Goal: Task Accomplishment & Management: Manage account settings

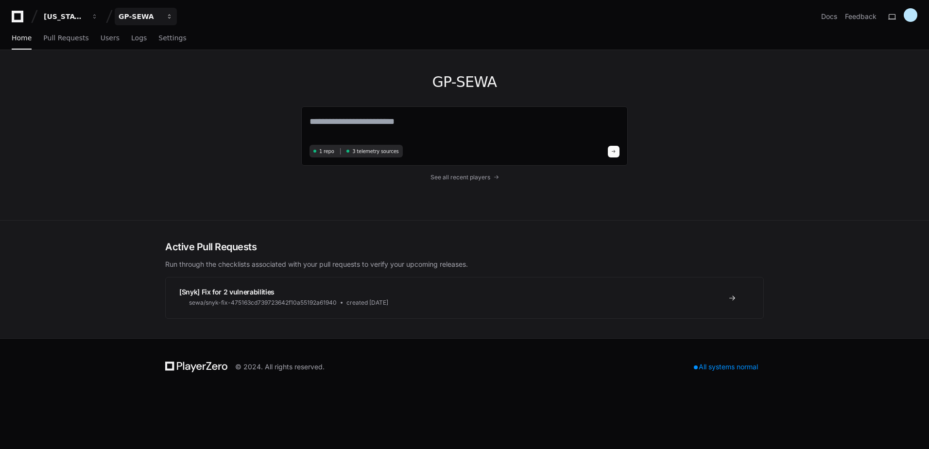
click at [155, 19] on div "GP-SEWA" at bounding box center [140, 17] width 42 height 10
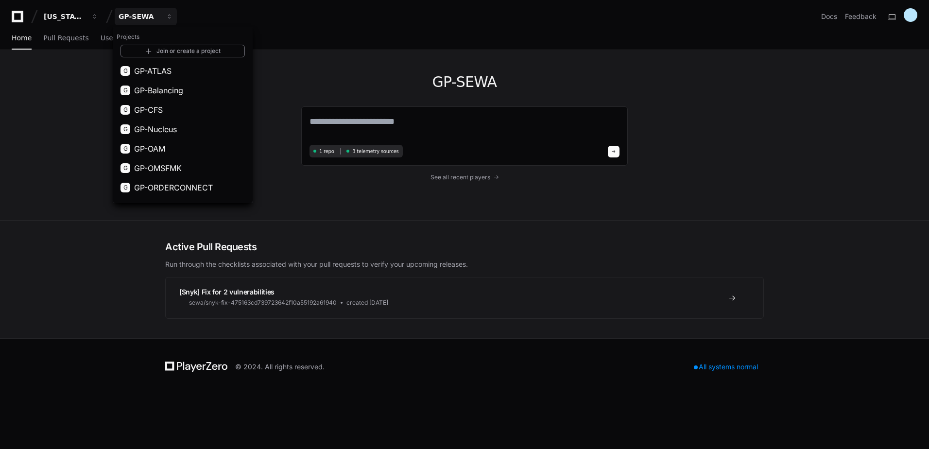
click at [554, 70] on div "GP-SEWA 1 repo 3 telemetry sources See all recent players" at bounding box center [464, 135] width 327 height 170
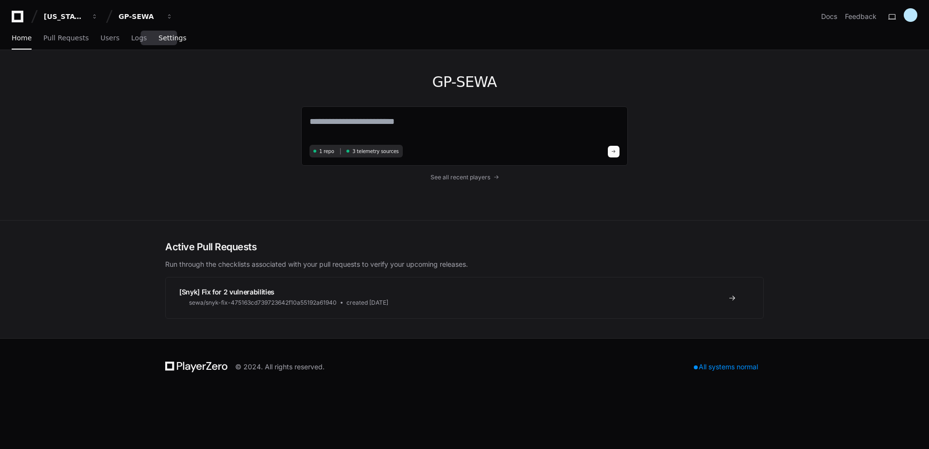
click at [158, 38] on span "Settings" at bounding box center [172, 38] width 28 height 6
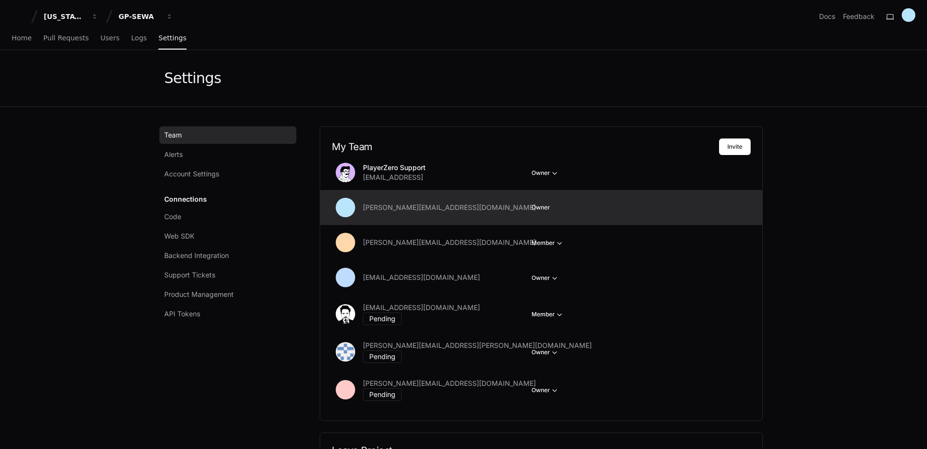
scroll to position [49, 0]
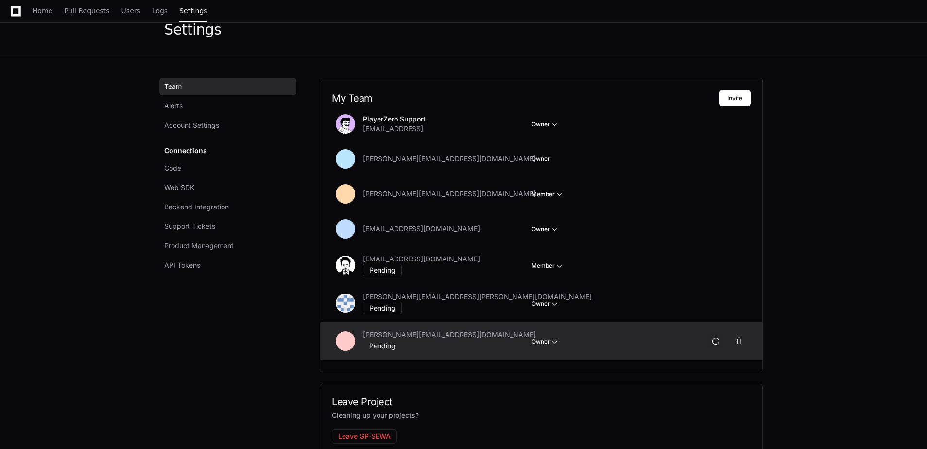
click at [717, 334] on button at bounding box center [716, 341] width 16 height 16
click at [719, 333] on button at bounding box center [716, 341] width 16 height 16
click at [717, 334] on button at bounding box center [716, 341] width 16 height 16
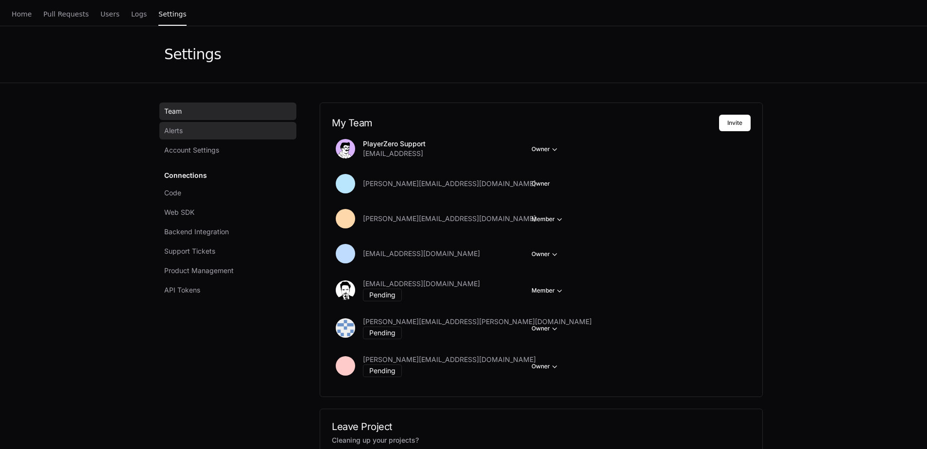
scroll to position [0, 0]
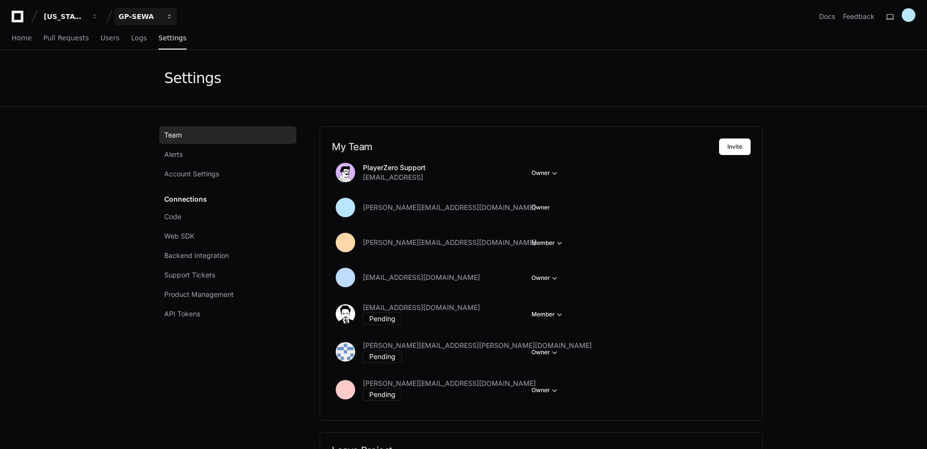
click at [154, 14] on div "GP-SEWA" at bounding box center [140, 17] width 42 height 10
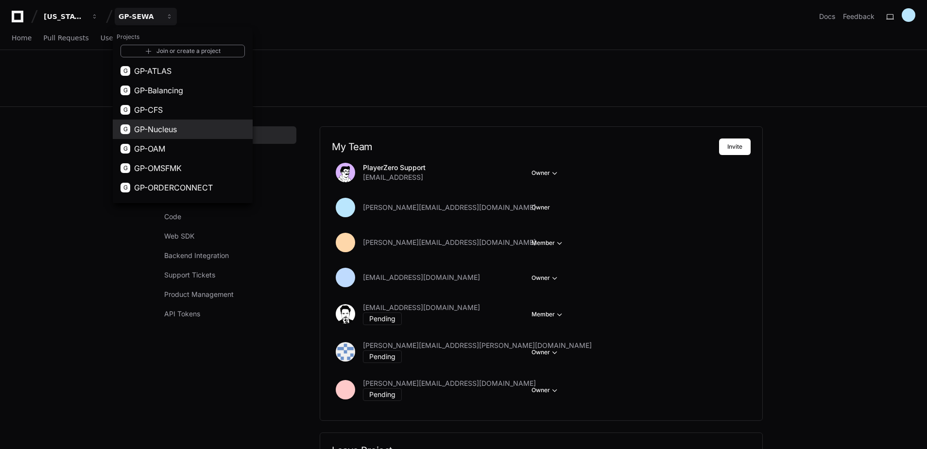
click at [168, 127] on span "GP-Nucleus" at bounding box center [155, 129] width 43 height 12
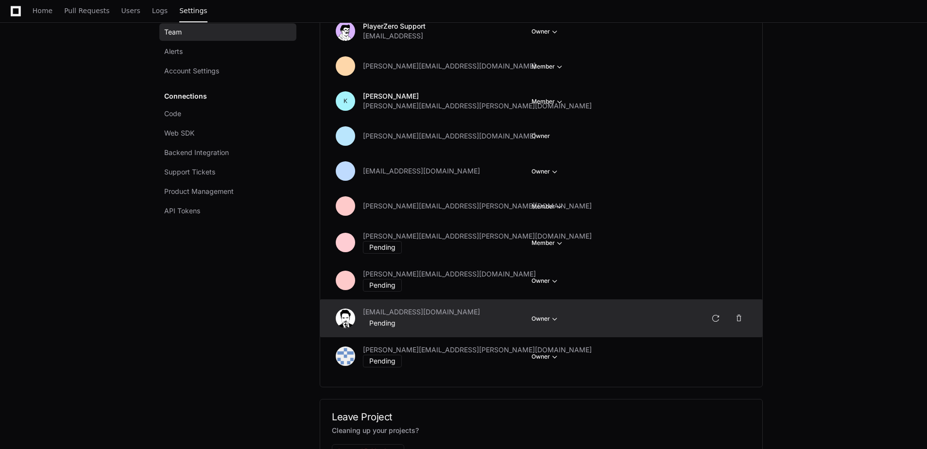
scroll to position [146, 0]
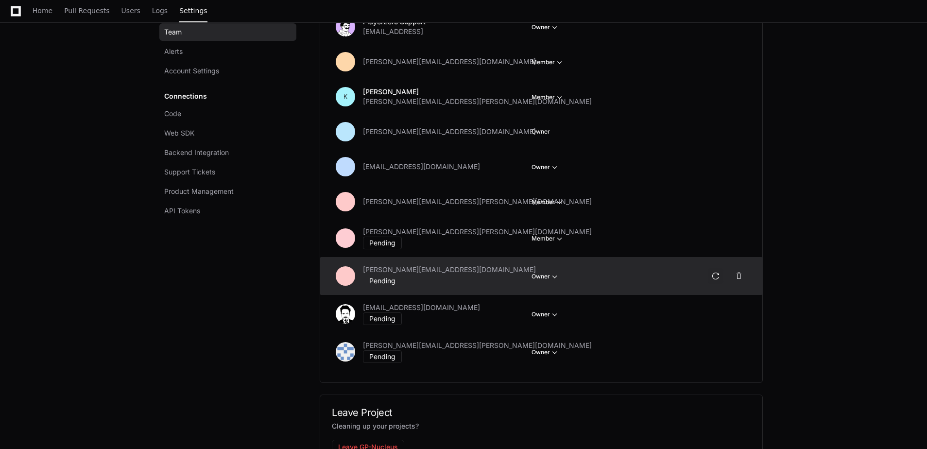
click at [718, 273] on button at bounding box center [716, 276] width 16 height 16
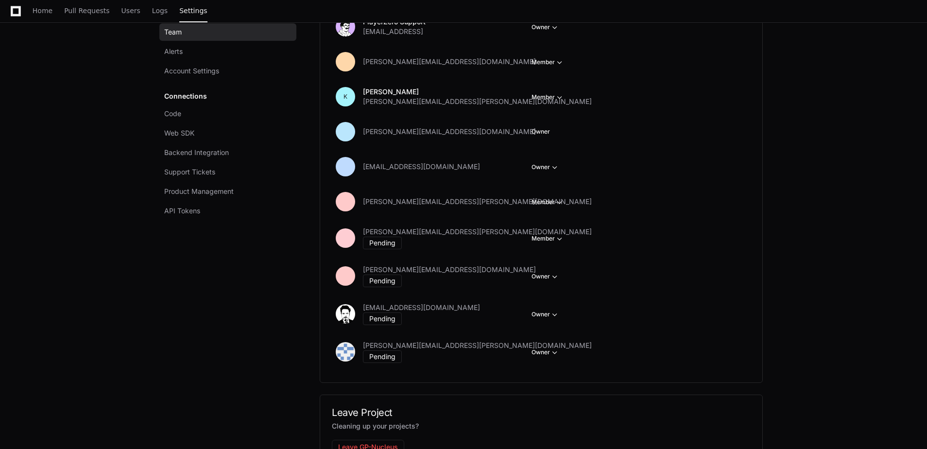
scroll to position [0, 0]
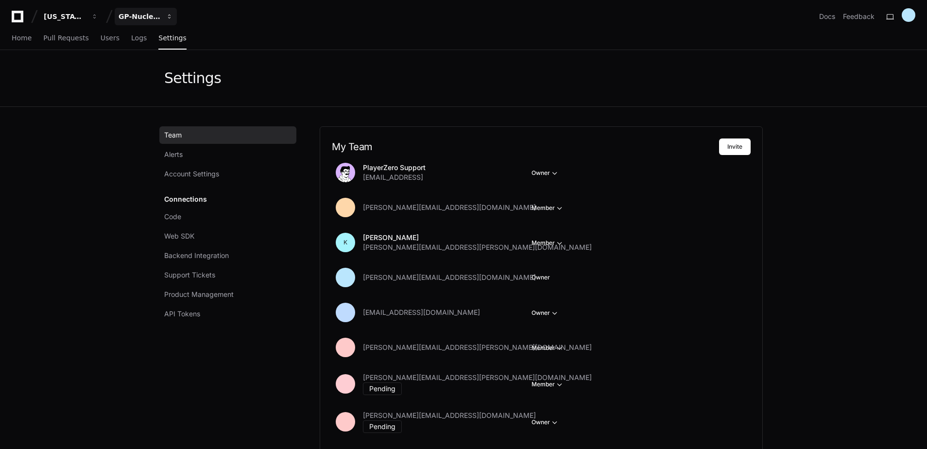
click at [152, 19] on div "GP-Nucleus" at bounding box center [140, 17] width 42 height 10
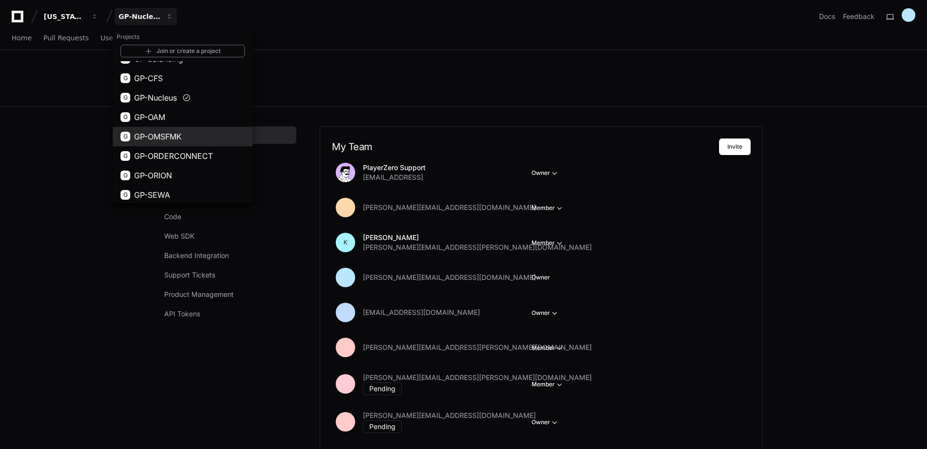
scroll to position [54, 0]
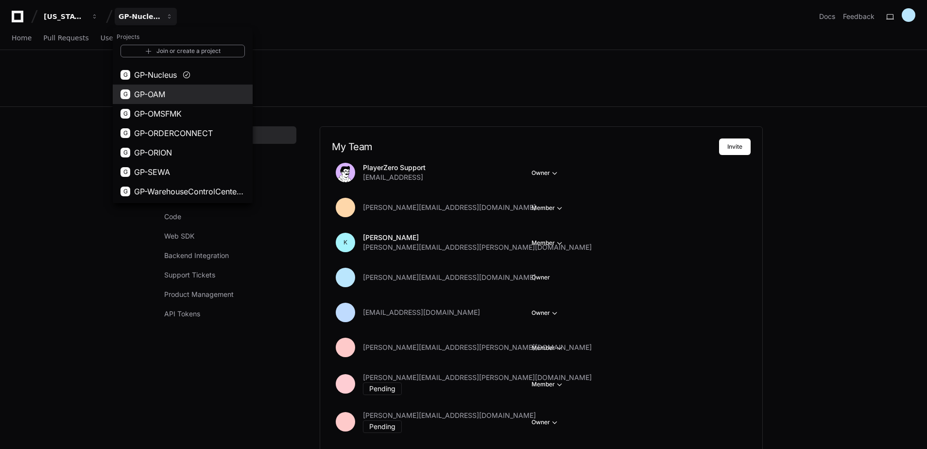
click at [174, 95] on button "G GP-OAM" at bounding box center [183, 94] width 140 height 19
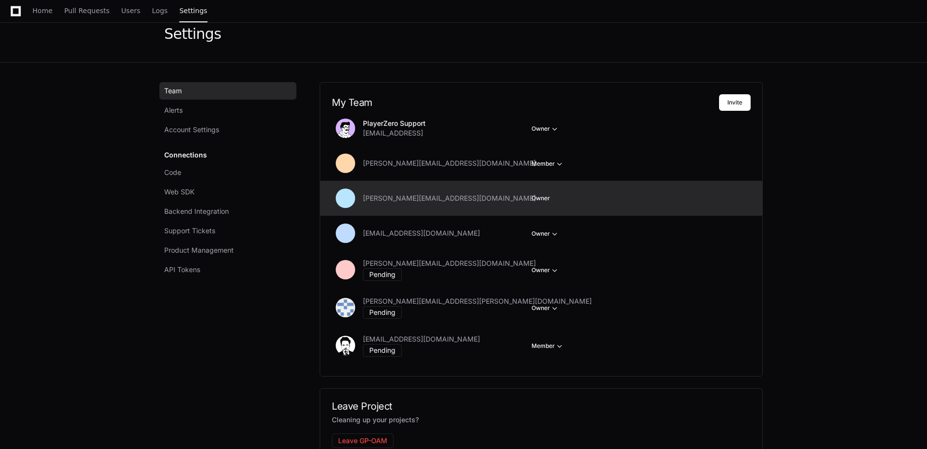
scroll to position [135, 0]
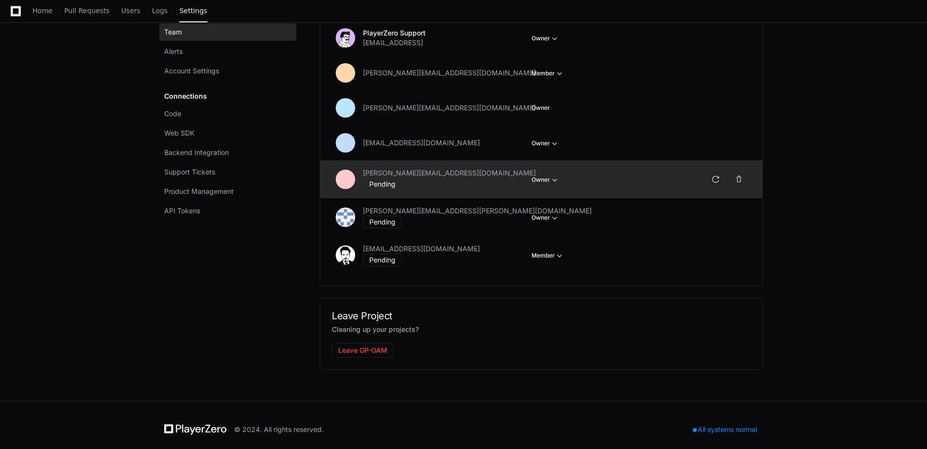
click at [719, 176] on button at bounding box center [716, 180] width 16 height 16
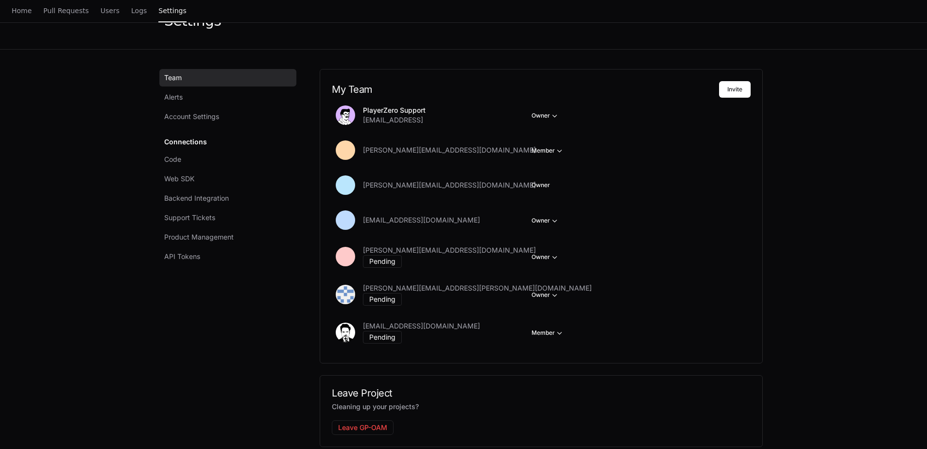
scroll to position [0, 0]
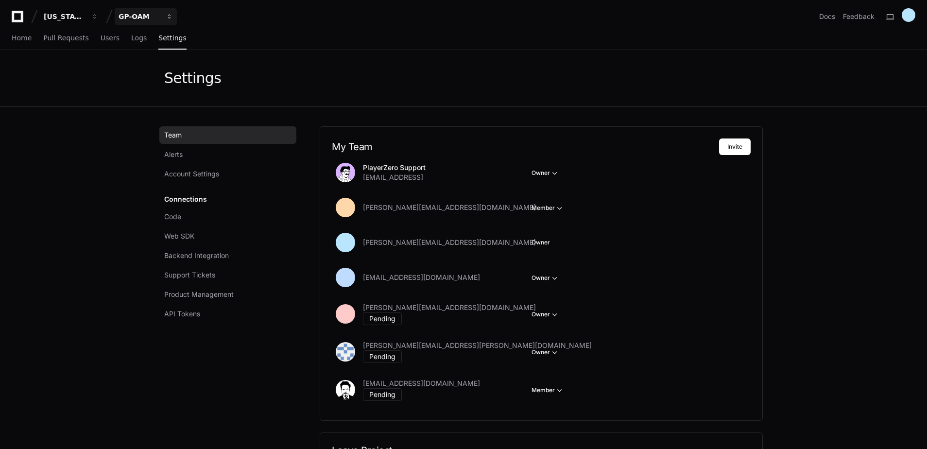
click at [153, 17] on div "GP-OAM" at bounding box center [140, 17] width 42 height 10
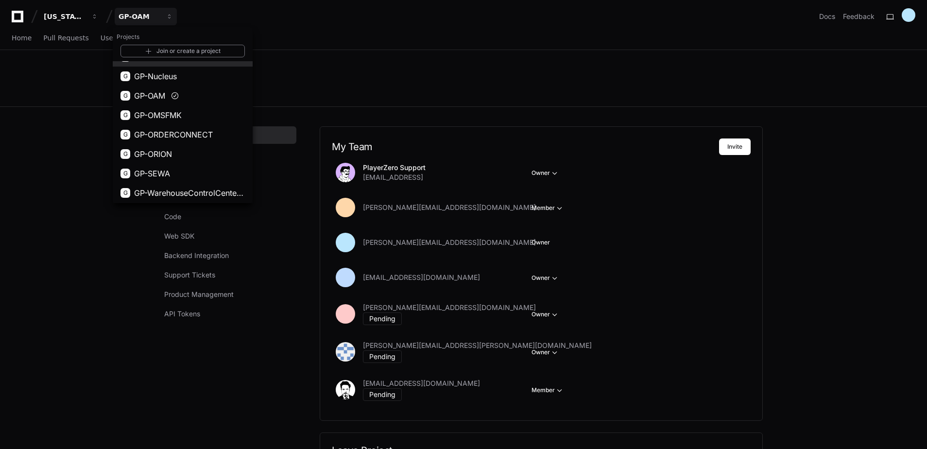
scroll to position [54, 0]
